Goal: Navigation & Orientation: Find specific page/section

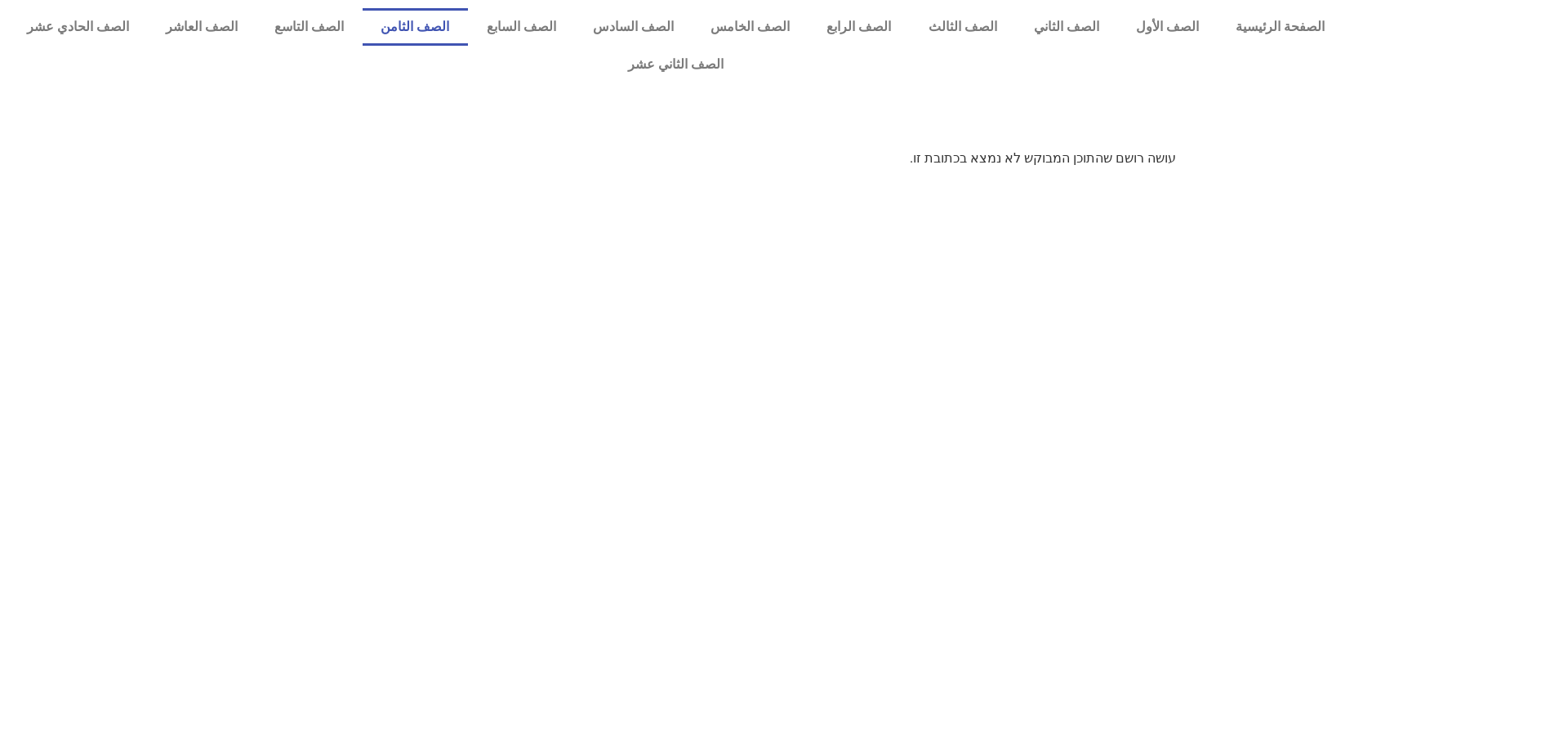
click at [468, 31] on link "الصف الثامن" at bounding box center [415, 27] width 105 height 37
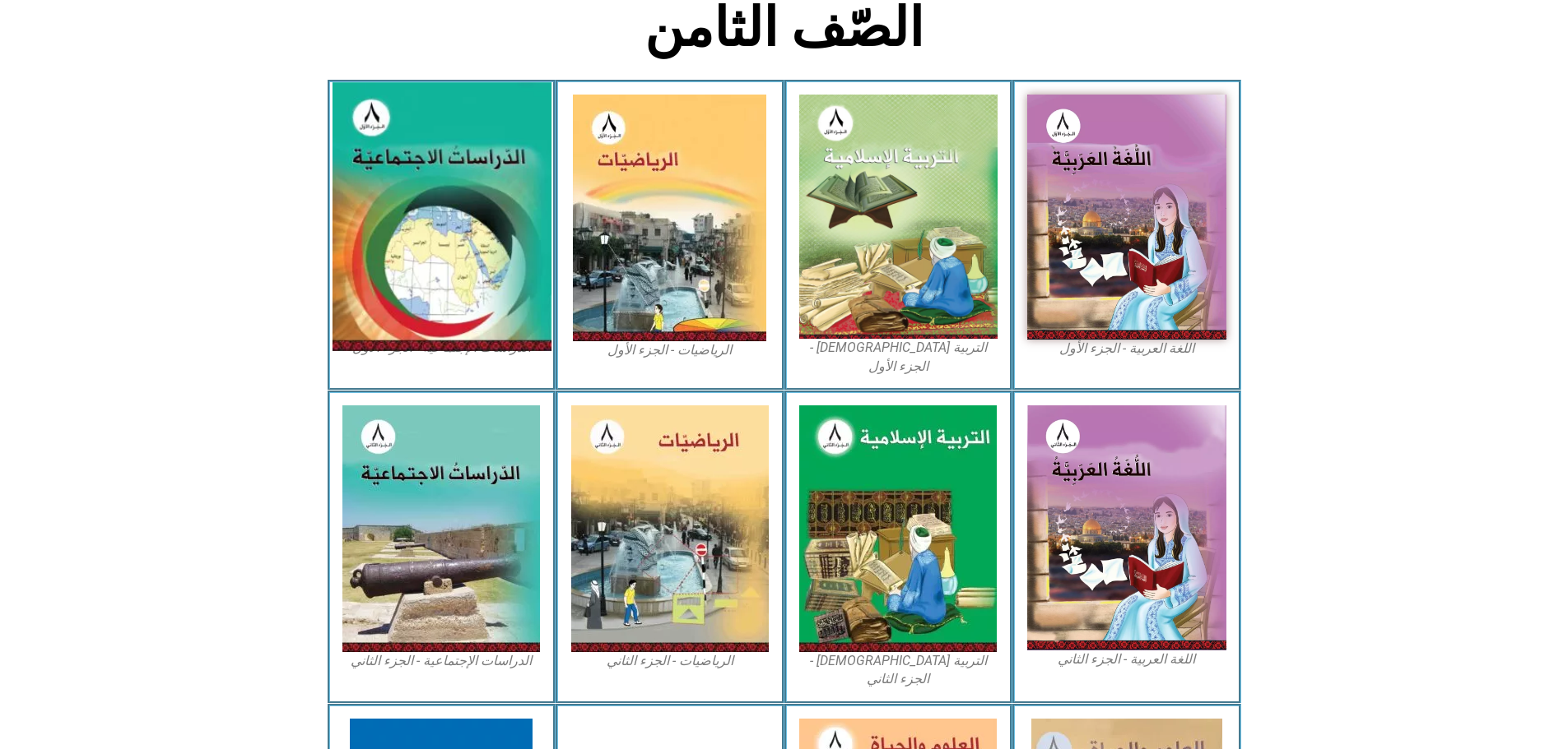
scroll to position [267, 0]
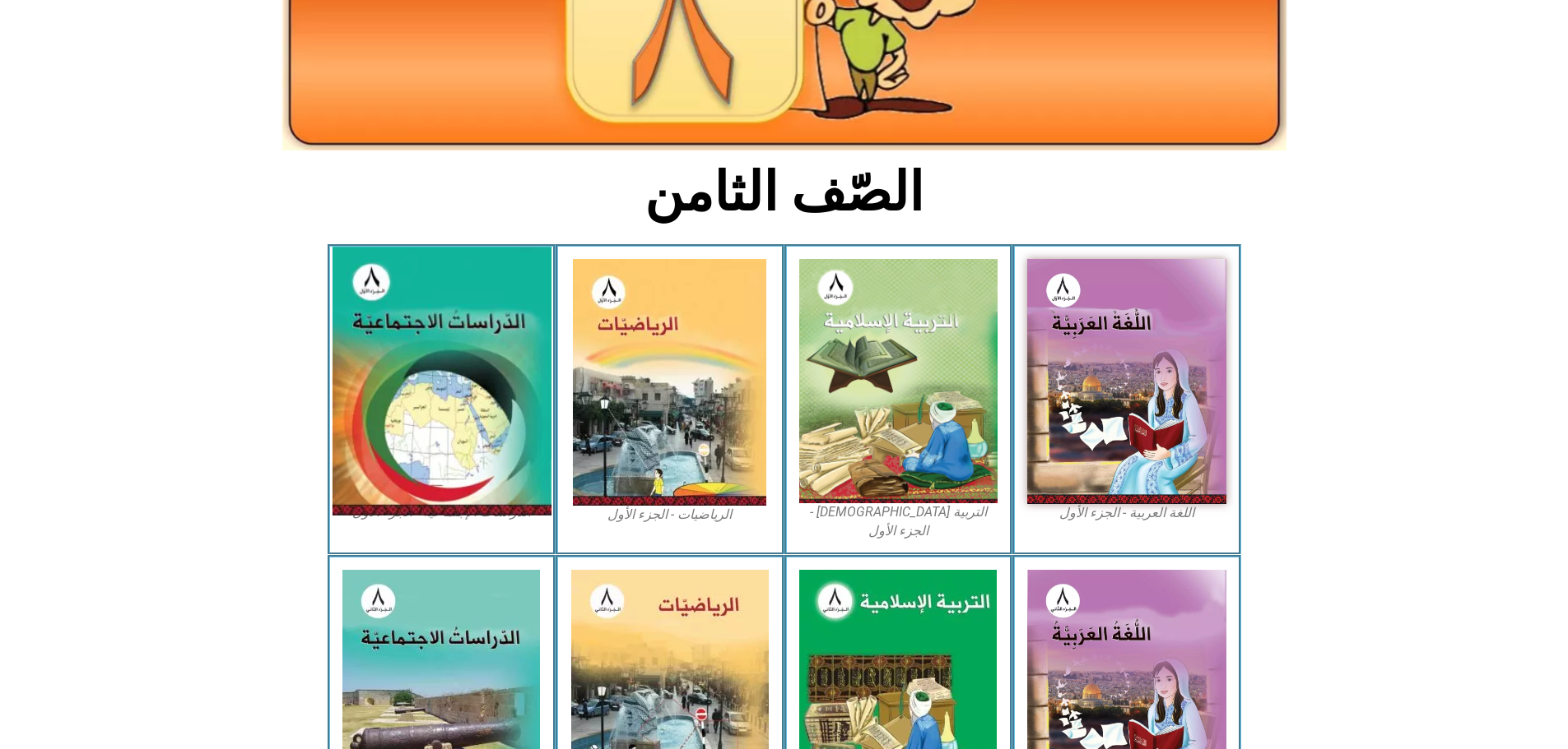
click at [458, 332] on img at bounding box center [441, 381] width 219 height 269
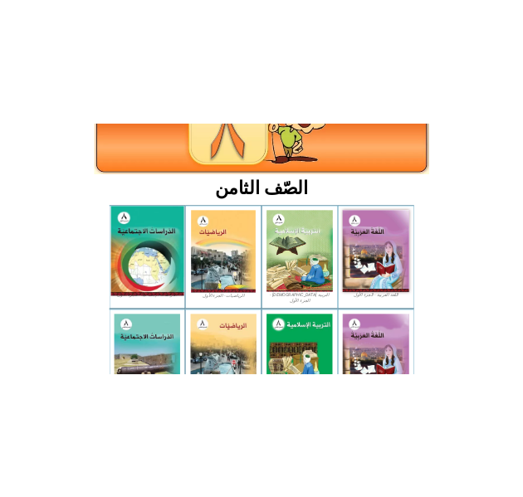
scroll to position [268, 0]
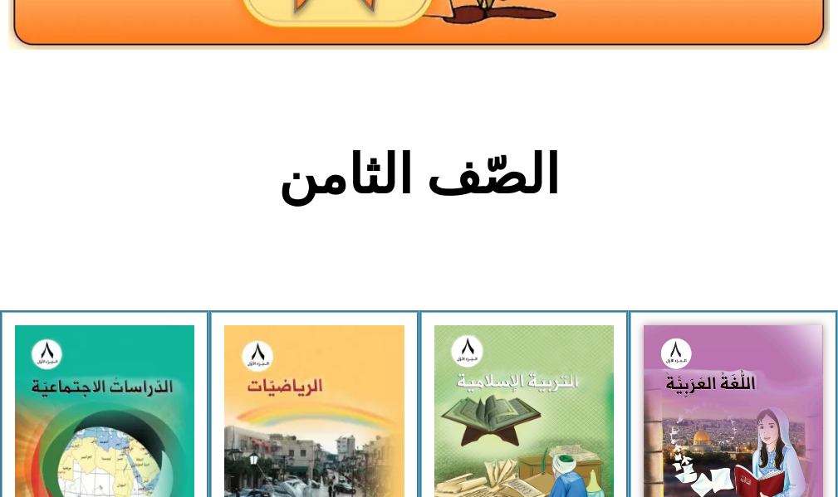
drag, startPoint x: 8, startPoint y: 0, endPoint x: 446, endPoint y: 91, distance: 446.9
click at [447, 91] on section "الصّف الثامن" at bounding box center [419, 184] width 838 height 252
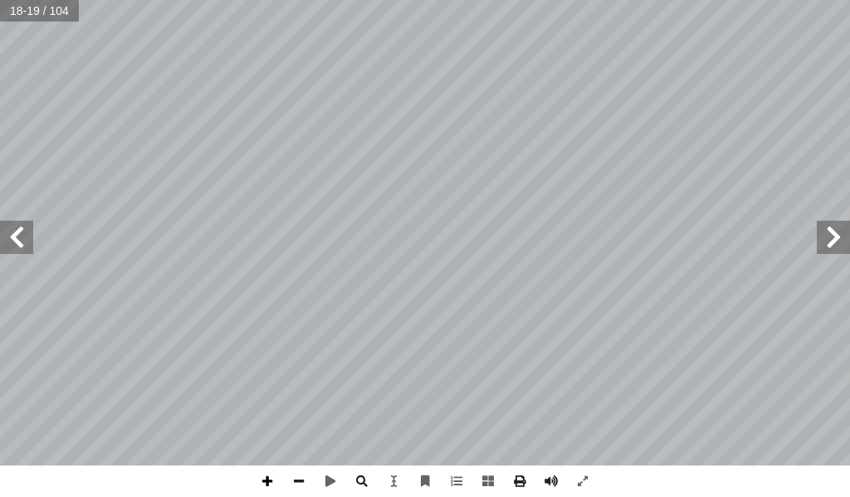
click at [270, 482] on span at bounding box center [268, 482] width 32 height 32
